Goal: Use online tool/utility: Utilize a website feature to perform a specific function

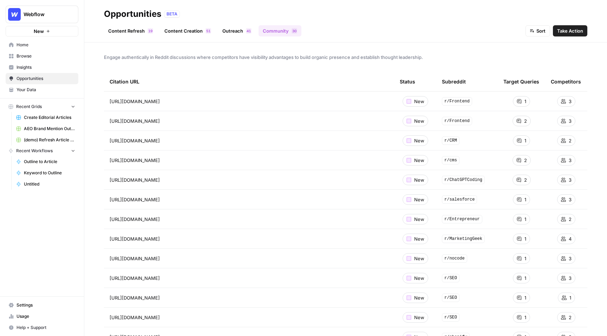
click at [24, 58] on span "Browse" at bounding box center [46, 56] width 59 height 6
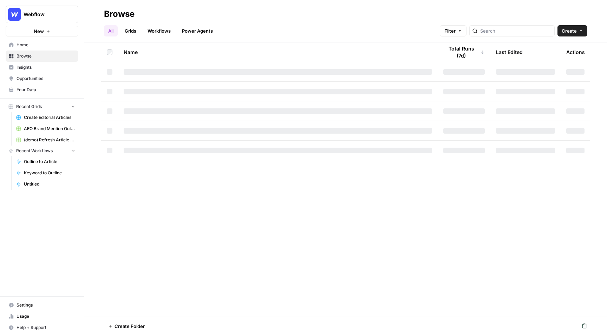
click at [164, 30] on link "Workflows" at bounding box center [159, 30] width 32 height 11
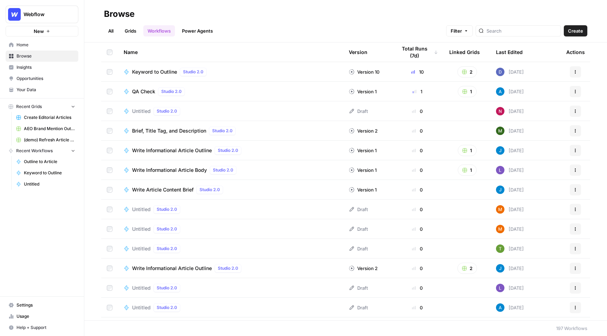
click at [200, 32] on link "Power Agents" at bounding box center [197, 30] width 39 height 11
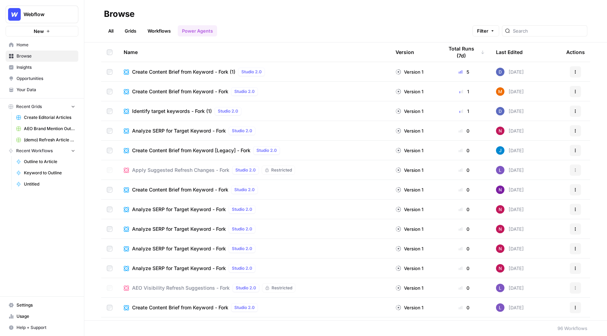
click at [203, 74] on span "Create Content Brief from Keyword - Fork (1)" at bounding box center [183, 71] width 103 height 7
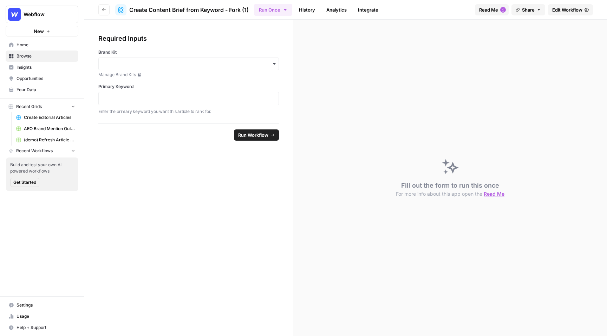
click at [569, 13] on link "Edit Workflow" at bounding box center [570, 9] width 45 height 11
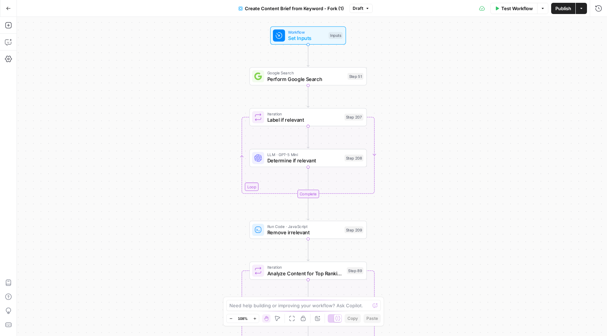
drag, startPoint x: 390, startPoint y: 68, endPoint x: 387, endPoint y: 217, distance: 149.2
click at [387, 217] on div "Workflow Set Inputs Inputs Google Search Perform Google Search Step 51 Loop Ite…" at bounding box center [312, 176] width 590 height 319
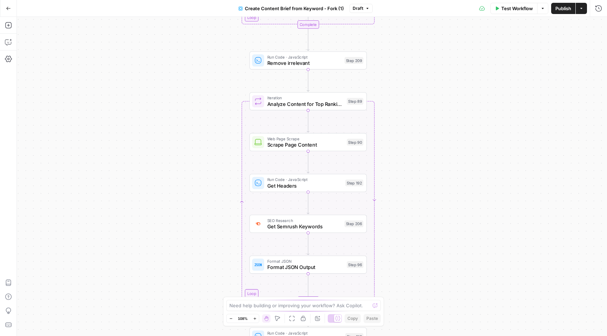
drag, startPoint x: 387, startPoint y: 217, endPoint x: 387, endPoint y: 48, distance: 168.9
click at [387, 48] on div "Workflow Set Inputs Inputs Google Search Perform Google Search Step 51 Loop Ite…" at bounding box center [312, 176] width 590 height 319
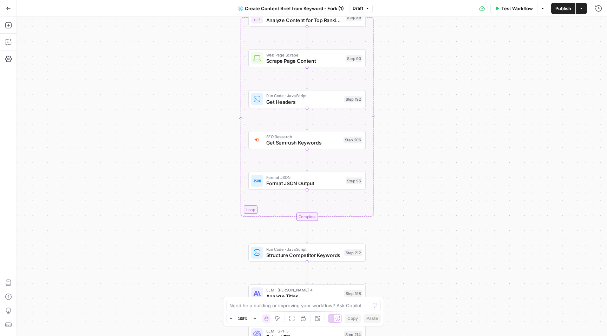
drag, startPoint x: 405, startPoint y: 162, endPoint x: 404, endPoint y: 78, distance: 83.9
click at [404, 78] on div "Workflow Set Inputs Inputs Google Search Perform Google Search Step 51 Loop Ite…" at bounding box center [312, 176] width 590 height 319
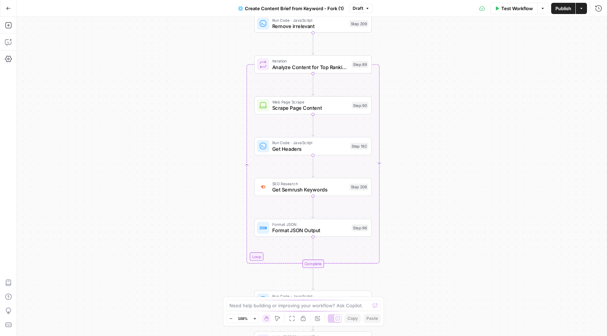
drag, startPoint x: 384, startPoint y: 75, endPoint x: 389, endPoint y: 122, distance: 47.3
click at [390, 122] on div "Workflow Set Inputs Inputs Google Search Perform Google Search Step 51 Loop Ite…" at bounding box center [312, 176] width 590 height 319
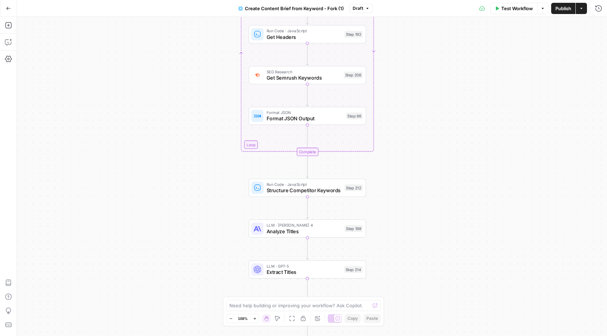
drag, startPoint x: 222, startPoint y: 196, endPoint x: 217, endPoint y: 84, distance: 111.7
click at [217, 84] on div "Workflow Set Inputs Inputs Google Search Perform Google Search Step 51 Loop Ite…" at bounding box center [312, 176] width 590 height 319
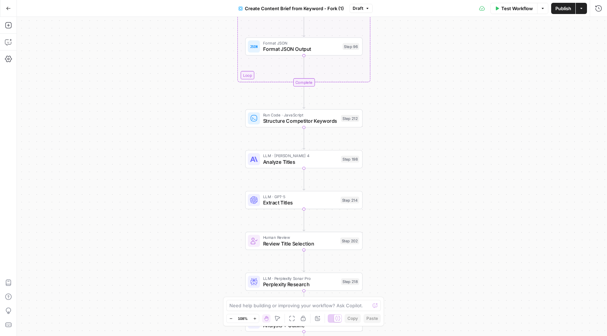
drag, startPoint x: 222, startPoint y: 161, endPoint x: 218, endPoint y: 90, distance: 70.7
click at [218, 90] on div "Workflow Set Inputs Inputs Google Search Perform Google Search Step 51 Loop Ite…" at bounding box center [312, 176] width 590 height 319
click at [314, 158] on span "Analyze Titles" at bounding box center [300, 162] width 75 height 8
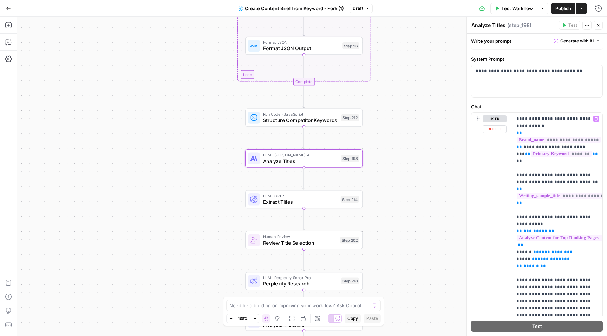
scroll to position [46, 0]
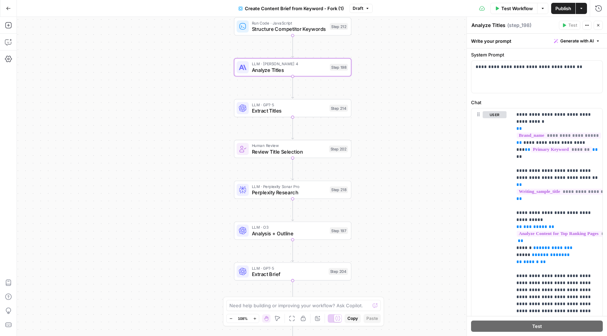
drag, startPoint x: 215, startPoint y: 244, endPoint x: 204, endPoint y: 153, distance: 92.3
click at [204, 153] on div "Workflow Set Inputs Inputs Google Search Perform Google Search Step 51 Loop Ite…" at bounding box center [312, 176] width 590 height 319
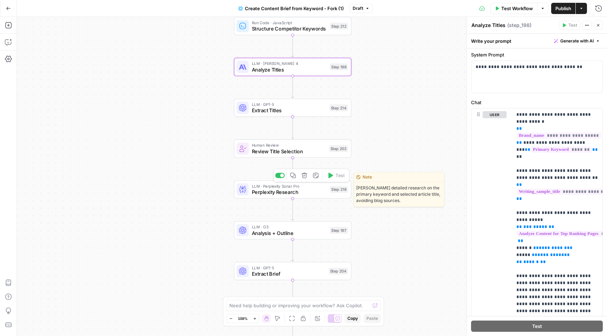
click at [303, 191] on span "Perplexity Research" at bounding box center [289, 193] width 75 height 8
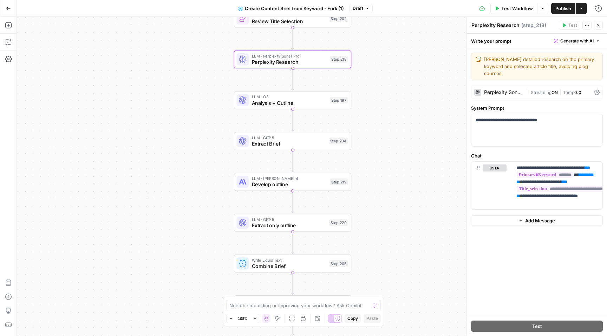
drag, startPoint x: 446, startPoint y: 210, endPoint x: 446, endPoint y: 80, distance: 130.2
click at [446, 80] on div "Workflow Set Inputs Inputs Google Search Perform Google Search Step 51 Loop Ite…" at bounding box center [312, 176] width 590 height 319
click at [303, 99] on span "Analysis + Outline" at bounding box center [289, 103] width 75 height 8
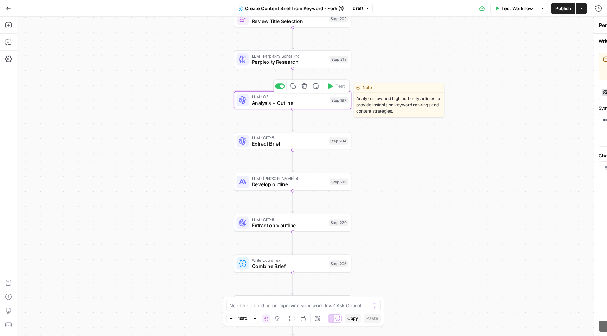
type textarea "Analysis + Outline"
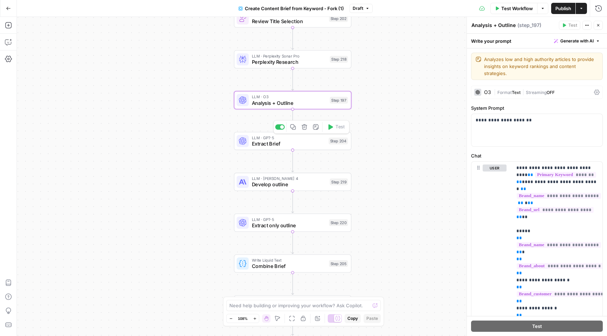
click at [297, 145] on span "Extract Brief" at bounding box center [289, 144] width 74 height 8
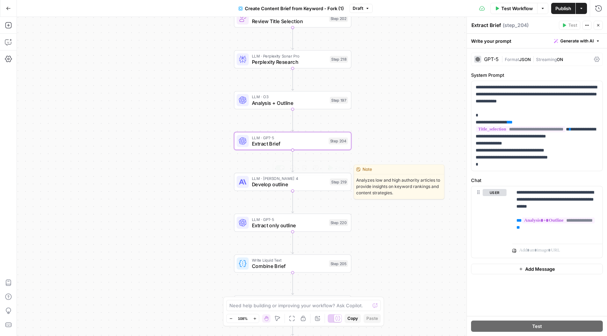
click at [304, 187] on span "Develop outline" at bounding box center [289, 185] width 75 height 8
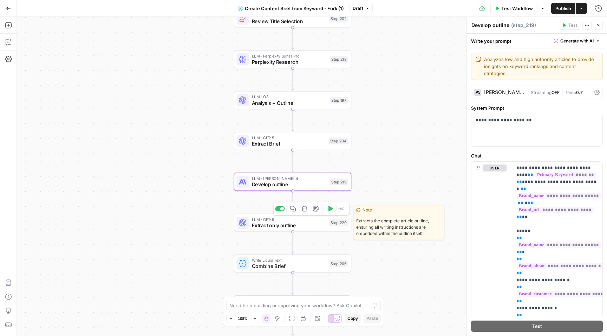
click at [309, 223] on span "Extract only outline" at bounding box center [289, 226] width 74 height 8
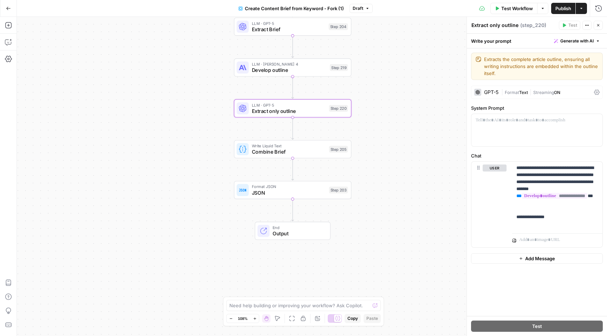
drag, startPoint x: 199, startPoint y: 232, endPoint x: 199, endPoint y: 94, distance: 138.0
click at [199, 94] on div "Workflow Set Inputs Inputs Google Search Perform Google Search Step 51 Loop Ite…" at bounding box center [312, 176] width 590 height 319
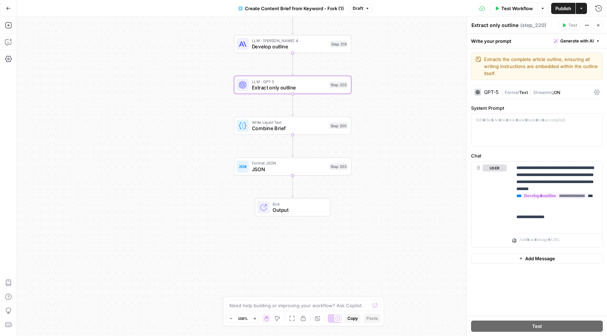
click at [303, 123] on span "Write Liquid Text" at bounding box center [289, 122] width 74 height 6
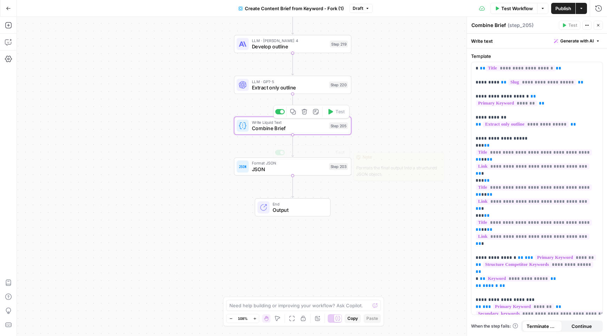
click at [304, 172] on span "JSON" at bounding box center [289, 170] width 74 height 8
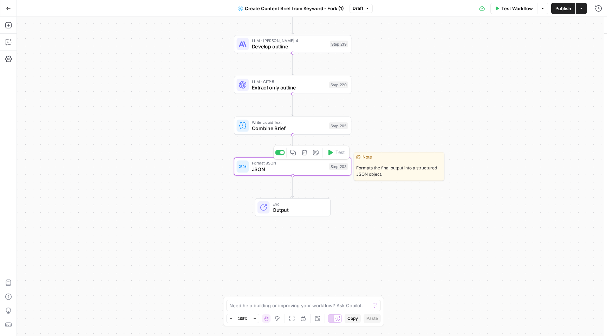
type textarea "JSON"
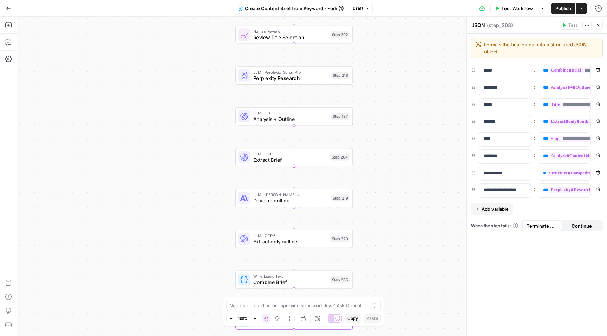
drag, startPoint x: 210, startPoint y: 163, endPoint x: 214, endPoint y: 329, distance: 166.5
click at [214, 329] on div "Workflow Set Inputs Inputs Google Search Perform Google Search Step 51 Loop Ite…" at bounding box center [312, 176] width 590 height 319
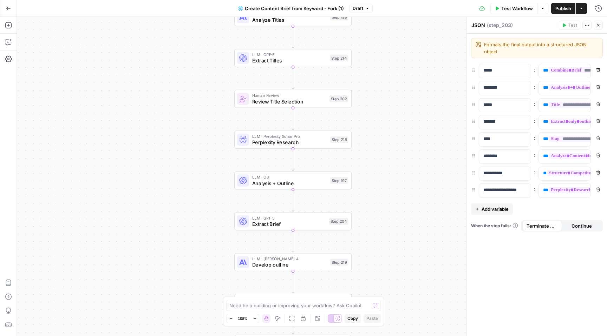
drag, startPoint x: 224, startPoint y: 145, endPoint x: 219, endPoint y: 257, distance: 112.1
click at [219, 257] on div "Workflow Set Inputs Inputs Google Search Perform Google Search Step 51 Loop Ite…" at bounding box center [312, 176] width 590 height 319
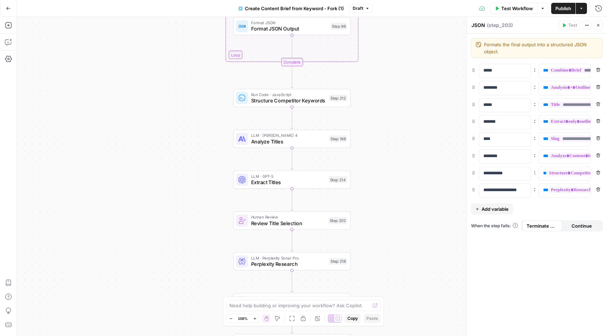
drag, startPoint x: 221, startPoint y: 180, endPoint x: 220, endPoint y: 240, distance: 60.0
click at [220, 240] on div "Workflow Set Inputs Inputs Google Search Perform Google Search Step 51 Loop Ite…" at bounding box center [312, 176] width 590 height 319
click at [305, 145] on span "Analyze Titles" at bounding box center [288, 142] width 75 height 8
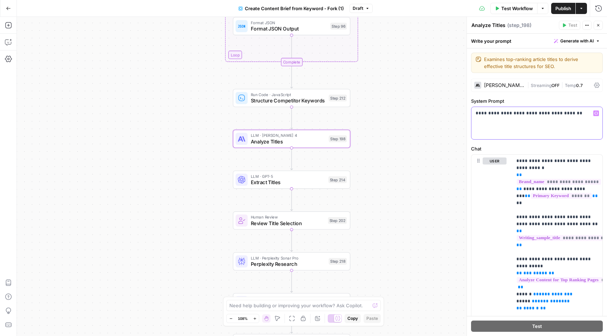
drag, startPoint x: 557, startPoint y: 132, endPoint x: 481, endPoint y: 105, distance: 80.7
click at [481, 105] on div "**********" at bounding box center [537, 119] width 132 height 42
drag, startPoint x: 576, startPoint y: 209, endPoint x: 496, endPoint y: 194, distance: 81.2
click at [496, 194] on div "**********" at bounding box center [536, 306] width 131 height 303
drag, startPoint x: 596, startPoint y: 248, endPoint x: 497, endPoint y: 244, distance: 99.8
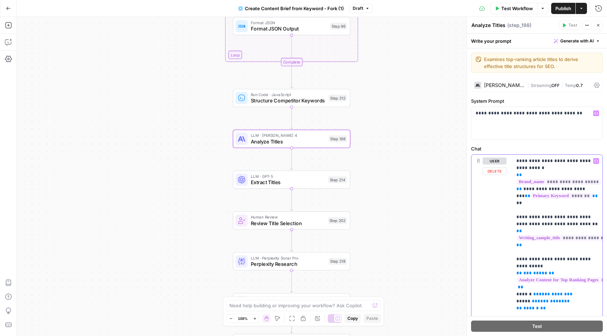
click at [497, 244] on div "**********" at bounding box center [536, 306] width 131 height 303
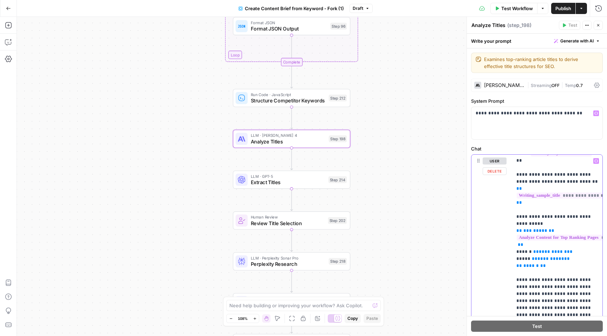
drag, startPoint x: 519, startPoint y: 256, endPoint x: 576, endPoint y: 266, distance: 58.1
click at [576, 266] on p "**********" at bounding box center [557, 276] width 82 height 323
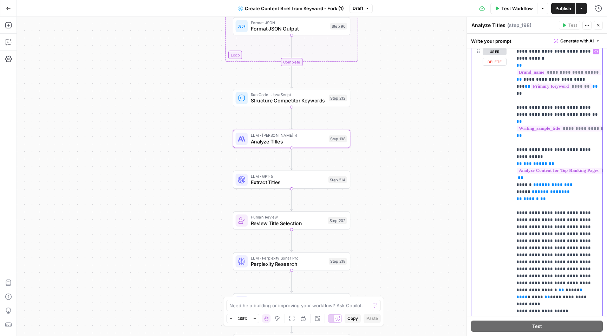
scroll to position [108, 0]
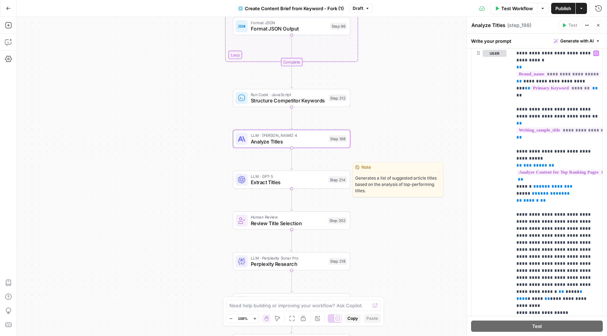
click at [296, 179] on span "Extract Titles" at bounding box center [288, 183] width 74 height 8
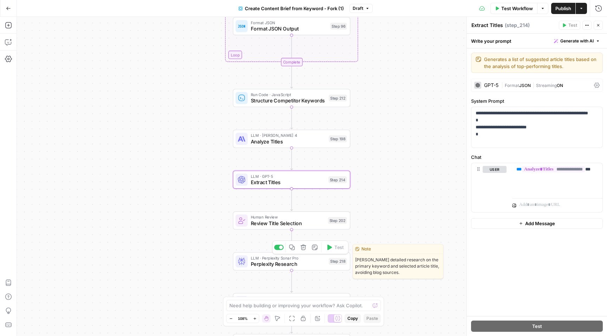
click at [295, 266] on span "Perplexity Research" at bounding box center [288, 264] width 75 height 8
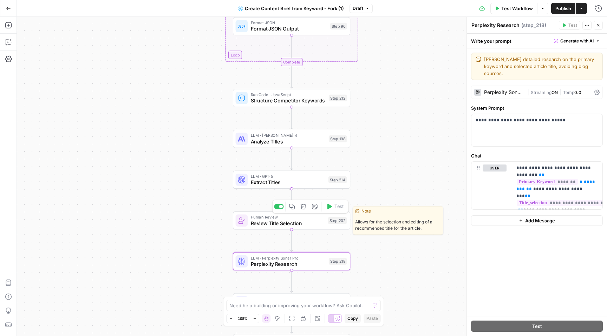
click at [297, 221] on span "Review Title Selection" at bounding box center [288, 223] width 74 height 8
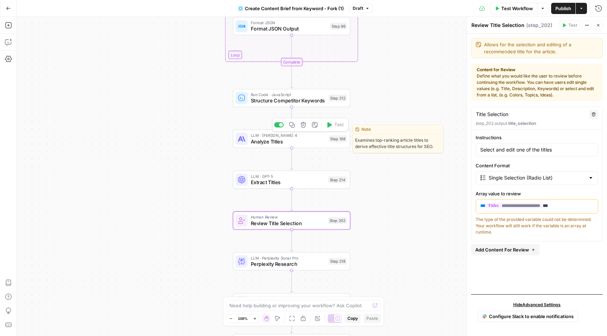
click at [302, 141] on span "Analyze Titles" at bounding box center [288, 142] width 75 height 8
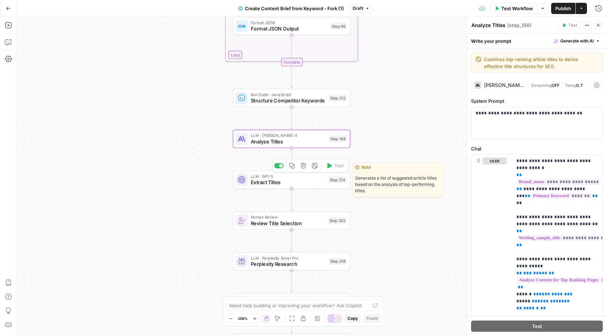
click at [290, 183] on span "Extract Titles" at bounding box center [288, 183] width 74 height 8
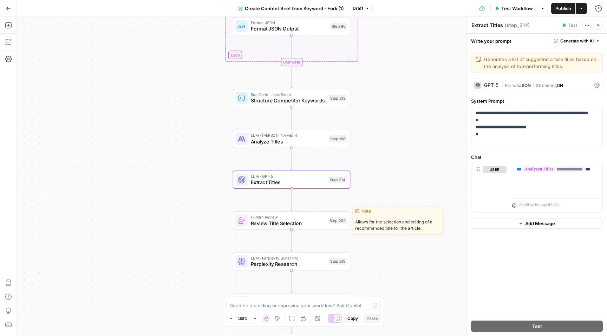
click at [310, 222] on span "Review Title Selection" at bounding box center [288, 223] width 74 height 8
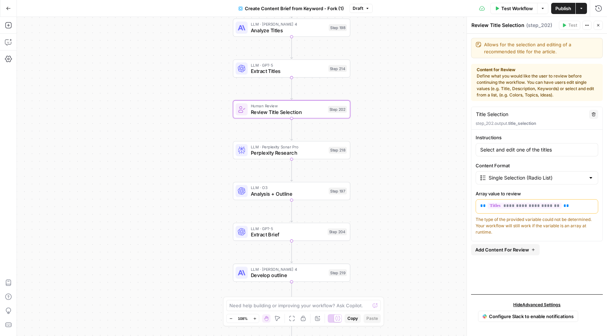
drag, startPoint x: 368, startPoint y: 196, endPoint x: 368, endPoint y: 85, distance: 111.3
click at [368, 85] on div "Workflow Set Inputs Inputs Google Search Perform Google Search Step 51 Loop Ite…" at bounding box center [312, 176] width 590 height 319
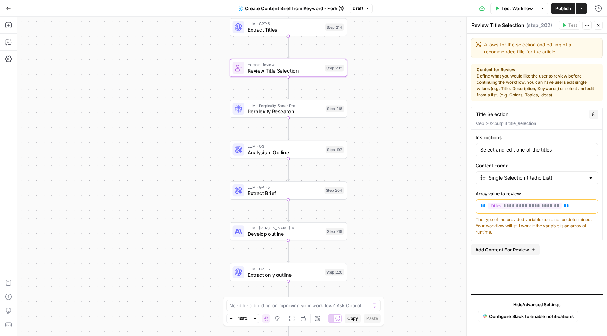
drag, startPoint x: 365, startPoint y: 181, endPoint x: 362, endPoint y: 139, distance: 41.9
click at [362, 139] on div "Workflow Set Inputs Inputs Google Search Perform Google Search Step 51 Loop Ite…" at bounding box center [312, 176] width 590 height 319
click at [288, 149] on span "Analysis + Outline" at bounding box center [284, 152] width 75 height 8
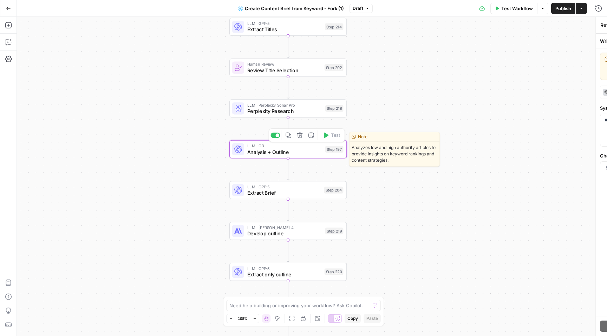
type textarea "Analysis + Outline"
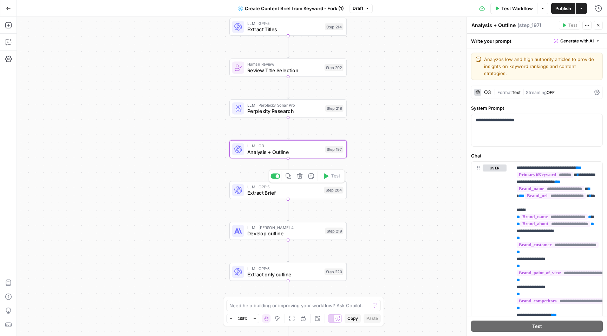
click at [296, 189] on span "Extract Brief" at bounding box center [284, 193] width 74 height 8
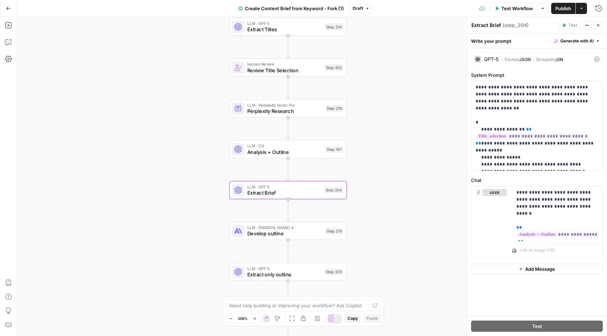
click at [317, 229] on span "LLM · [PERSON_NAME] 4" at bounding box center [284, 228] width 75 height 6
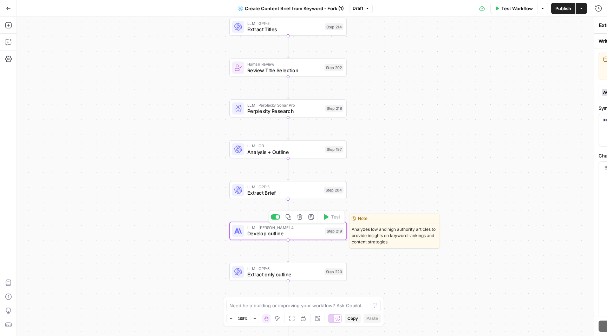
type textarea "Develop outline"
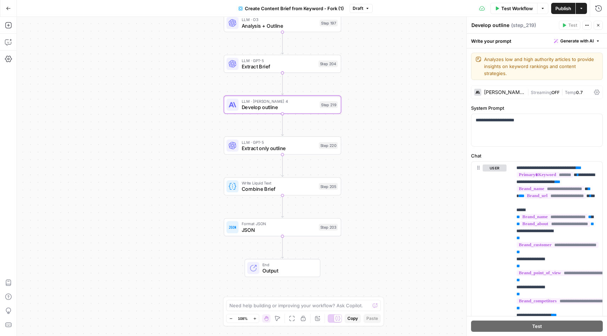
drag, startPoint x: 397, startPoint y: 250, endPoint x: 391, endPoint y: 124, distance: 126.2
click at [391, 124] on div "Workflow Set Inputs Inputs Google Search Perform Google Search Step 51 Loop Ite…" at bounding box center [312, 176] width 590 height 319
click at [583, 8] on button "Actions" at bounding box center [580, 8] width 11 height 11
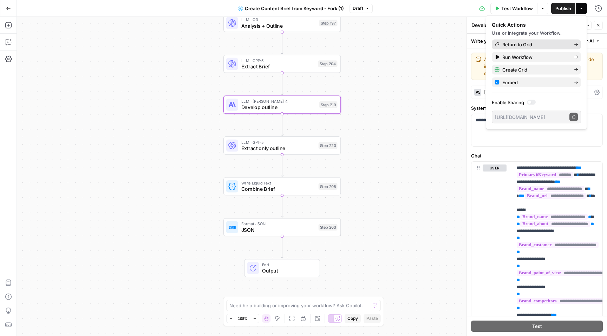
click at [543, 45] on span "Return to Grid" at bounding box center [535, 44] width 66 height 7
